Goal: Find specific page/section: Find specific page/section

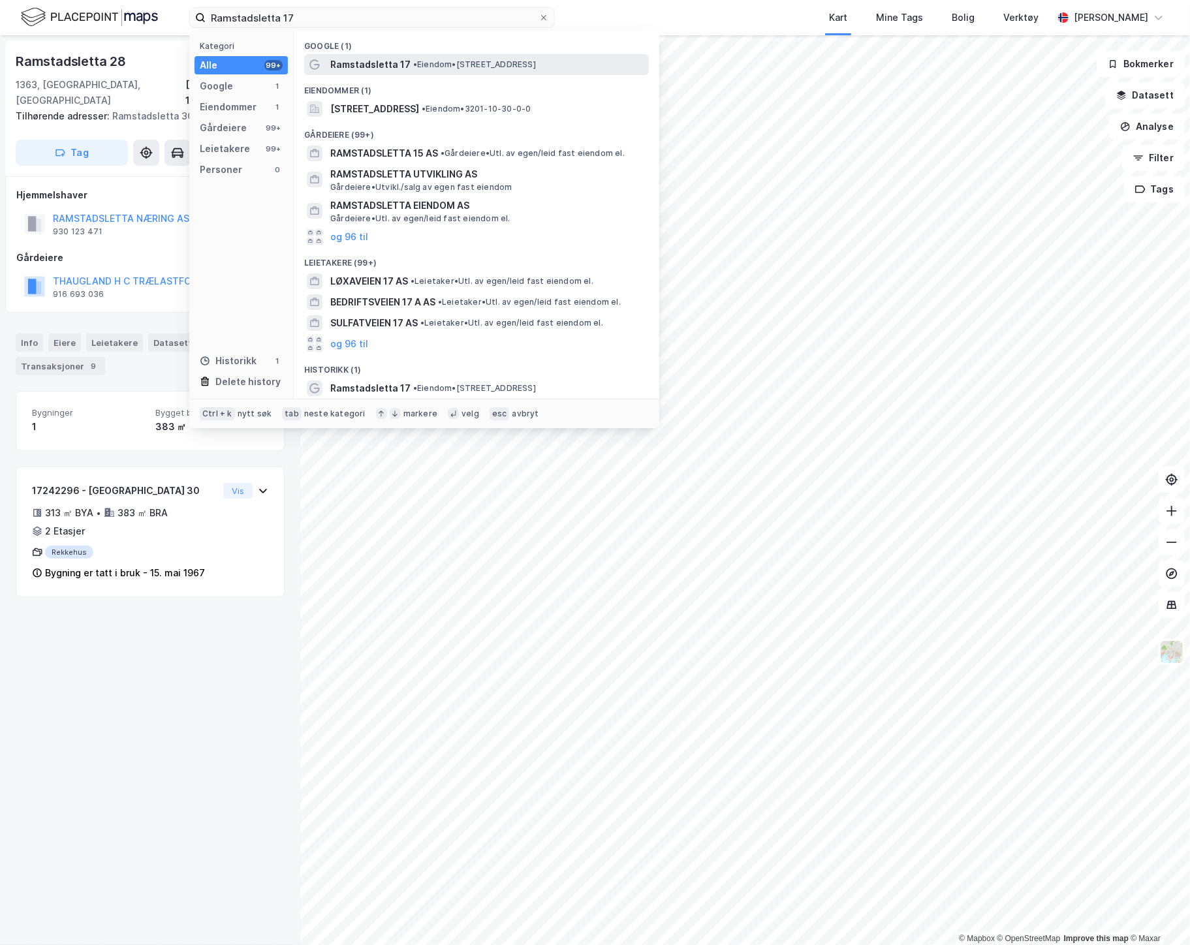
click at [360, 61] on span "Ramstadsletta 17" at bounding box center [370, 65] width 80 height 16
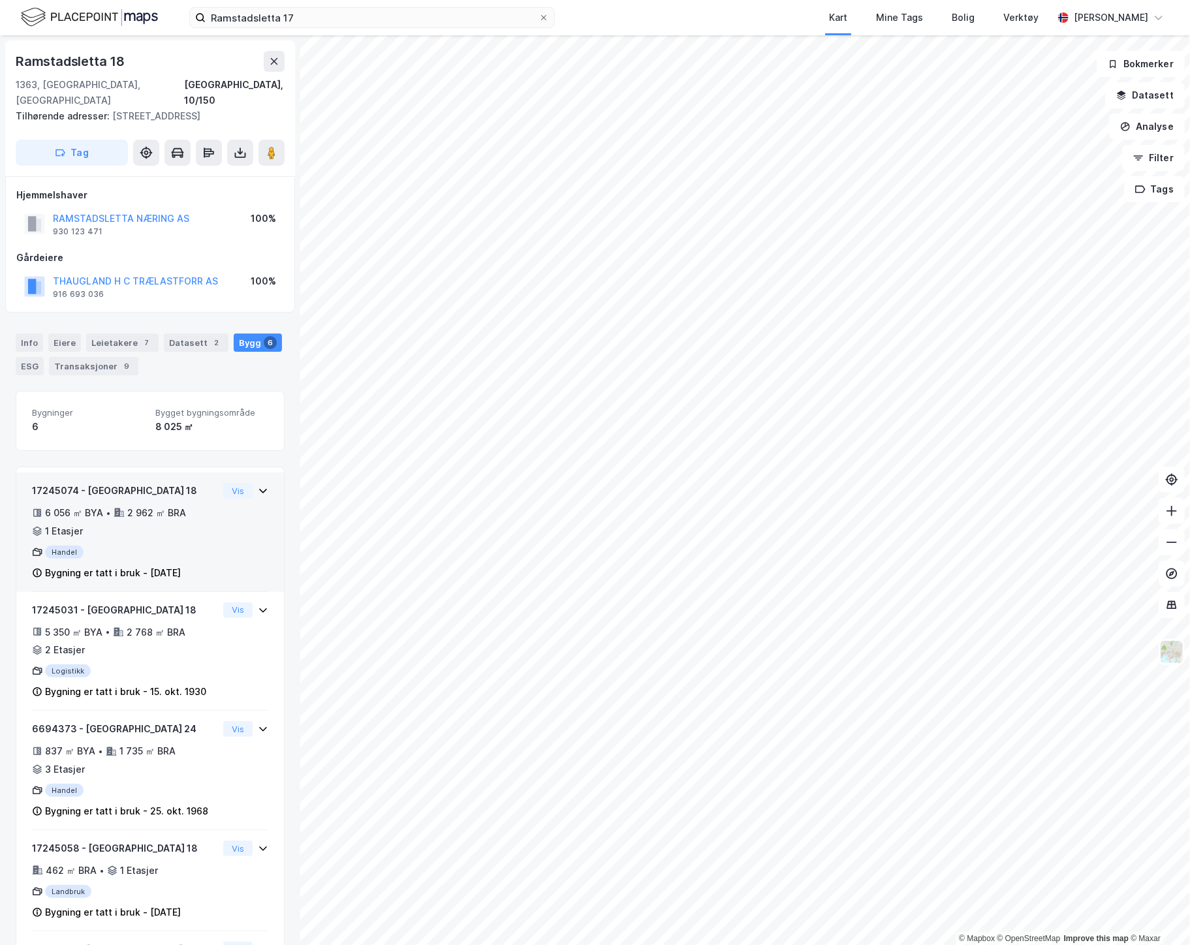
scroll to position [26, 0]
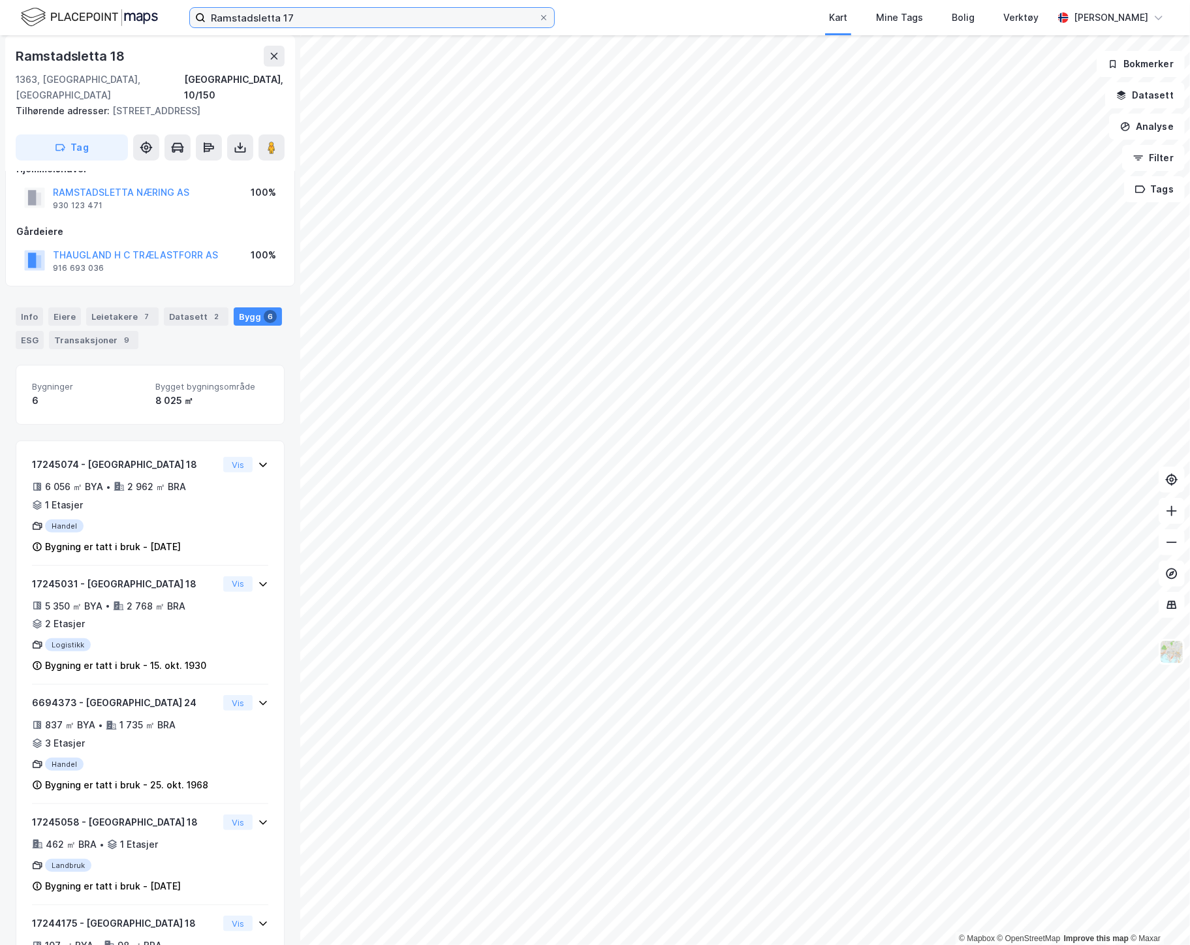
click at [428, 10] on input "Ramstadsletta 17" at bounding box center [372, 18] width 333 height 20
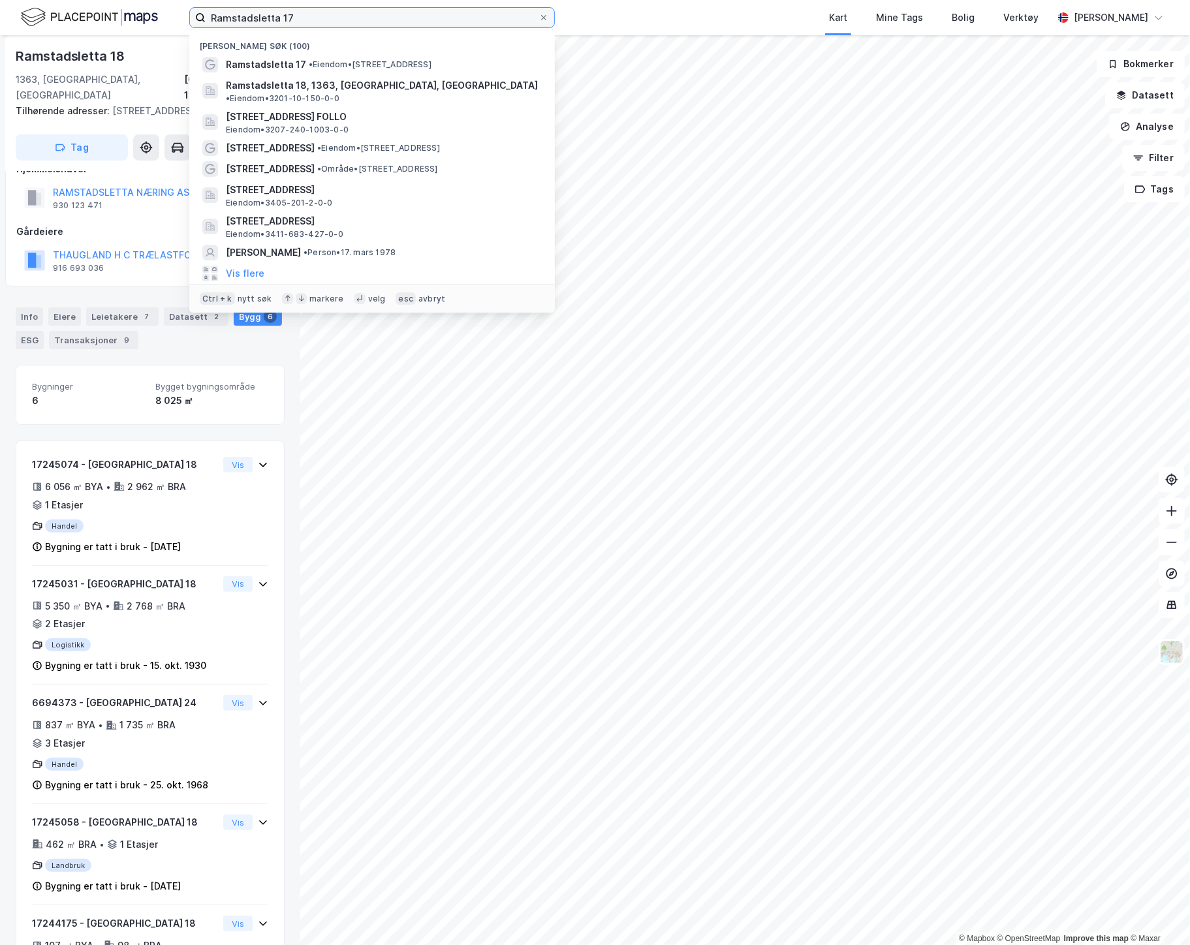
drag, startPoint x: 406, startPoint y: 15, endPoint x: 79, endPoint y: 12, distance: 327.0
click at [79, 12] on div "Ramstadsletta 17 Nylige søk (100) [GEOGRAPHIC_DATA] 17 • Eiendom • [STREET_ADDR…" at bounding box center [595, 17] width 1190 height 35
type input "y"
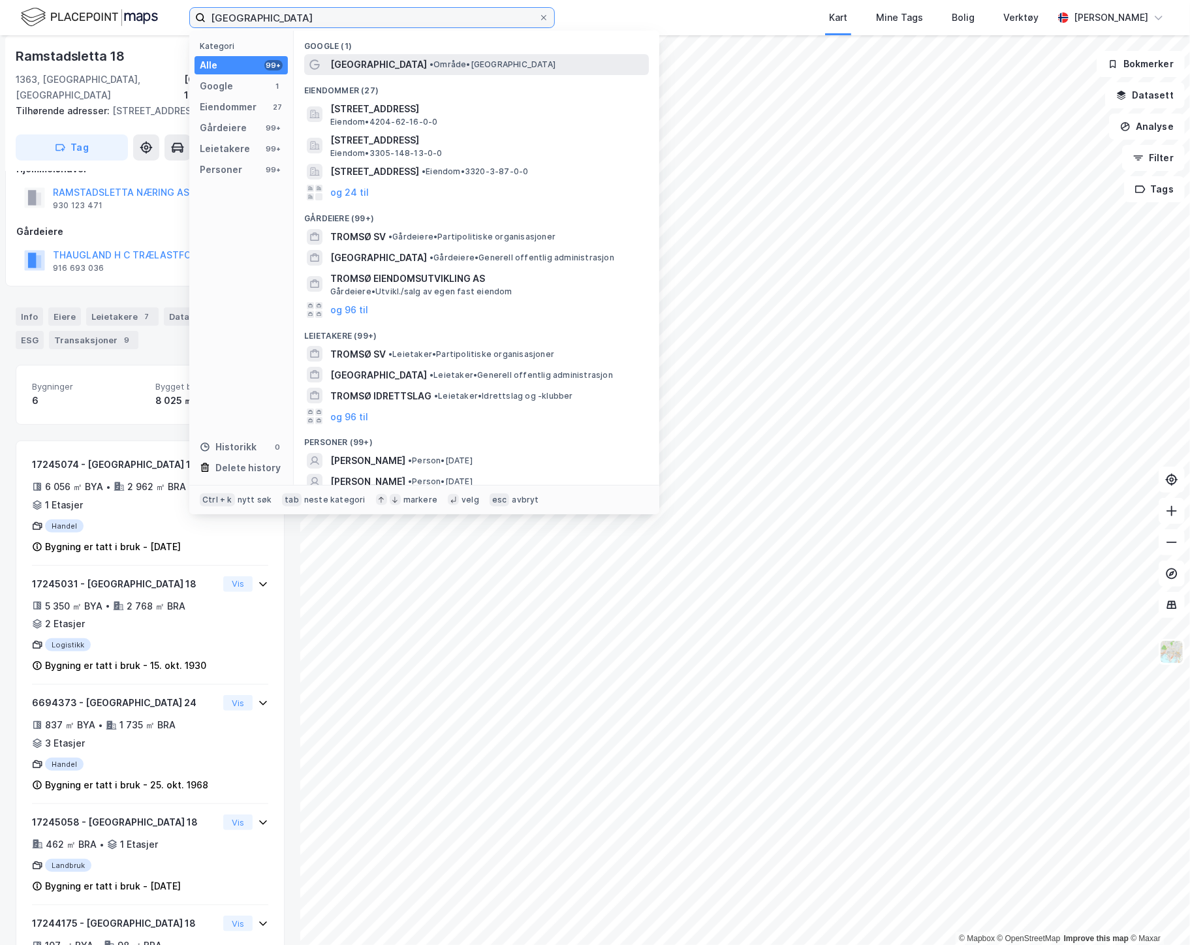
type input "[GEOGRAPHIC_DATA]"
click at [390, 54] on div "[GEOGRAPHIC_DATA] • Område • [GEOGRAPHIC_DATA]" at bounding box center [476, 64] width 345 height 21
